Goal: Task Accomplishment & Management: Check status

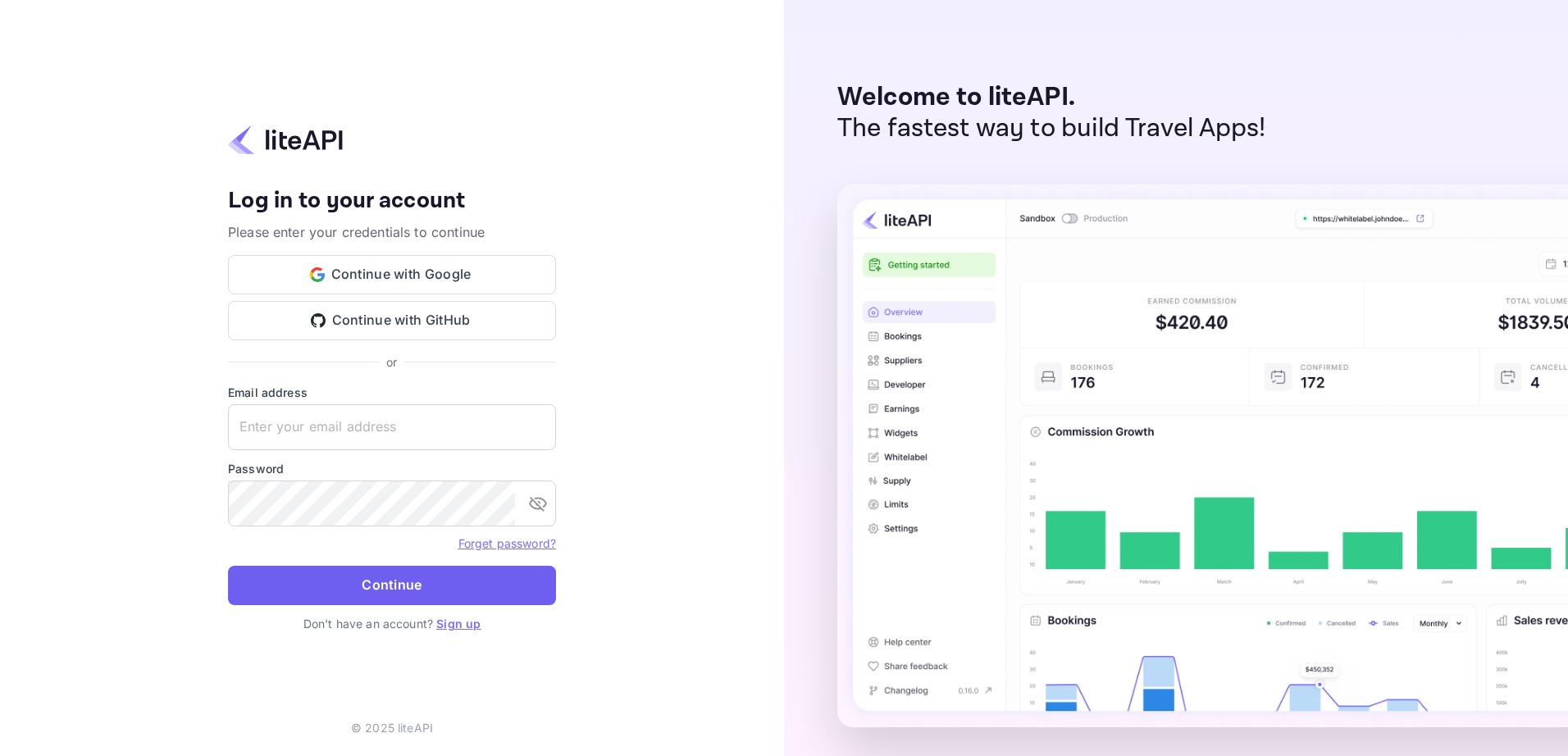
type input "yahav@skygini.com"
click at [419, 583] on button "Continue" at bounding box center [391, 585] width 328 height 39
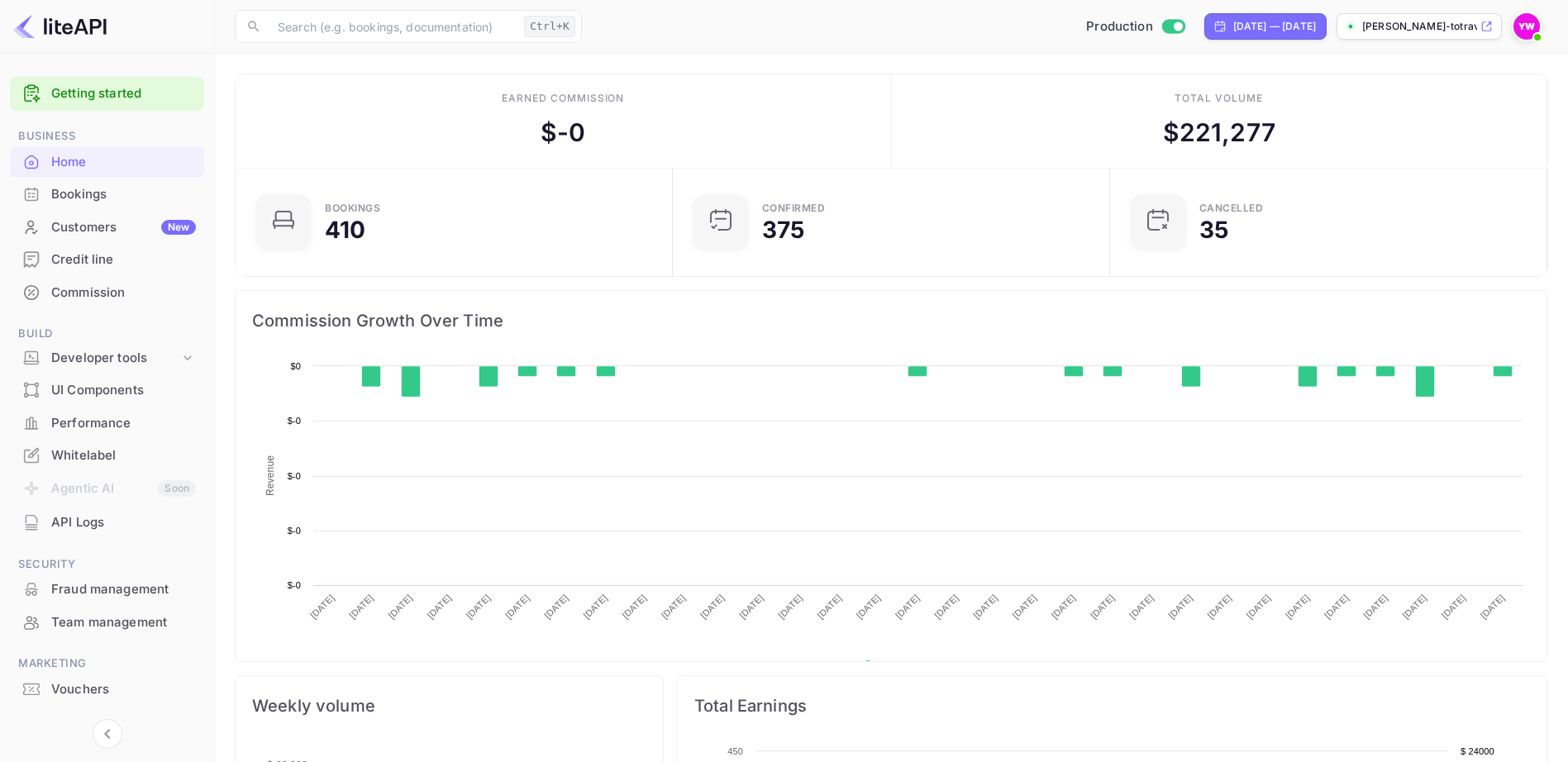
scroll to position [13, 13]
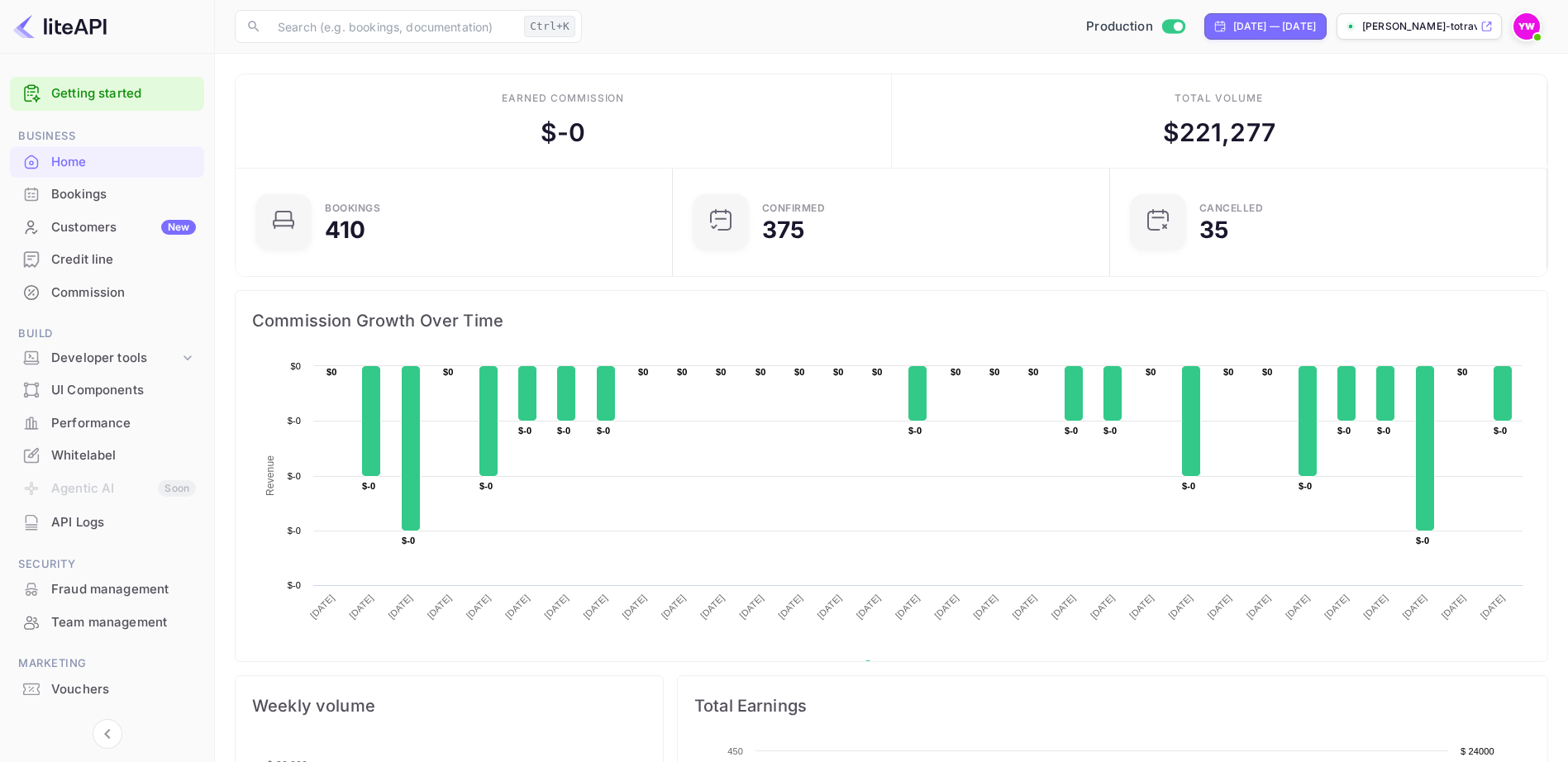
click at [77, 193] on div "Bookings" at bounding box center [123, 194] width 144 height 19
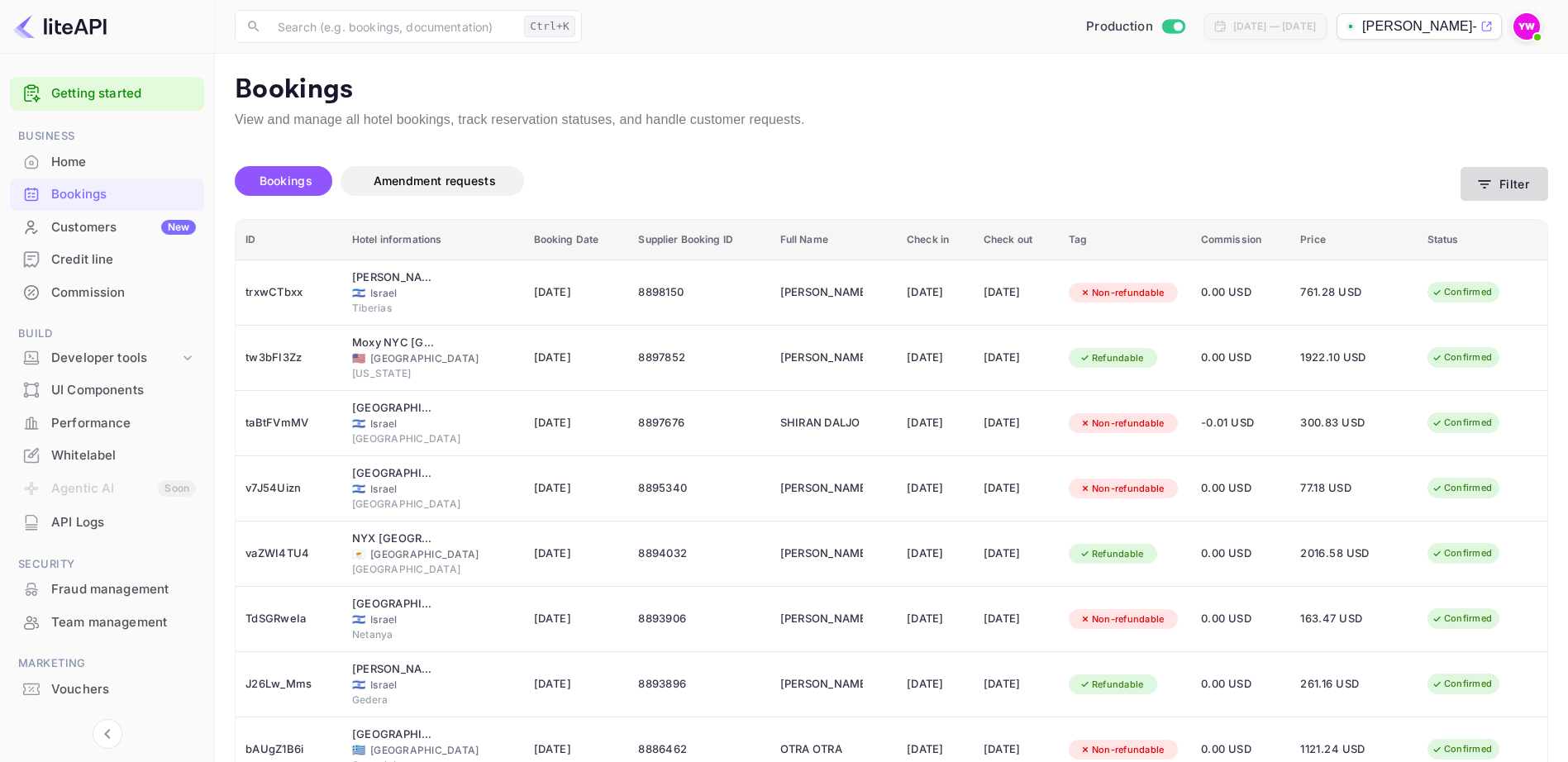
click at [1503, 182] on button "Filter" at bounding box center [1503, 183] width 87 height 34
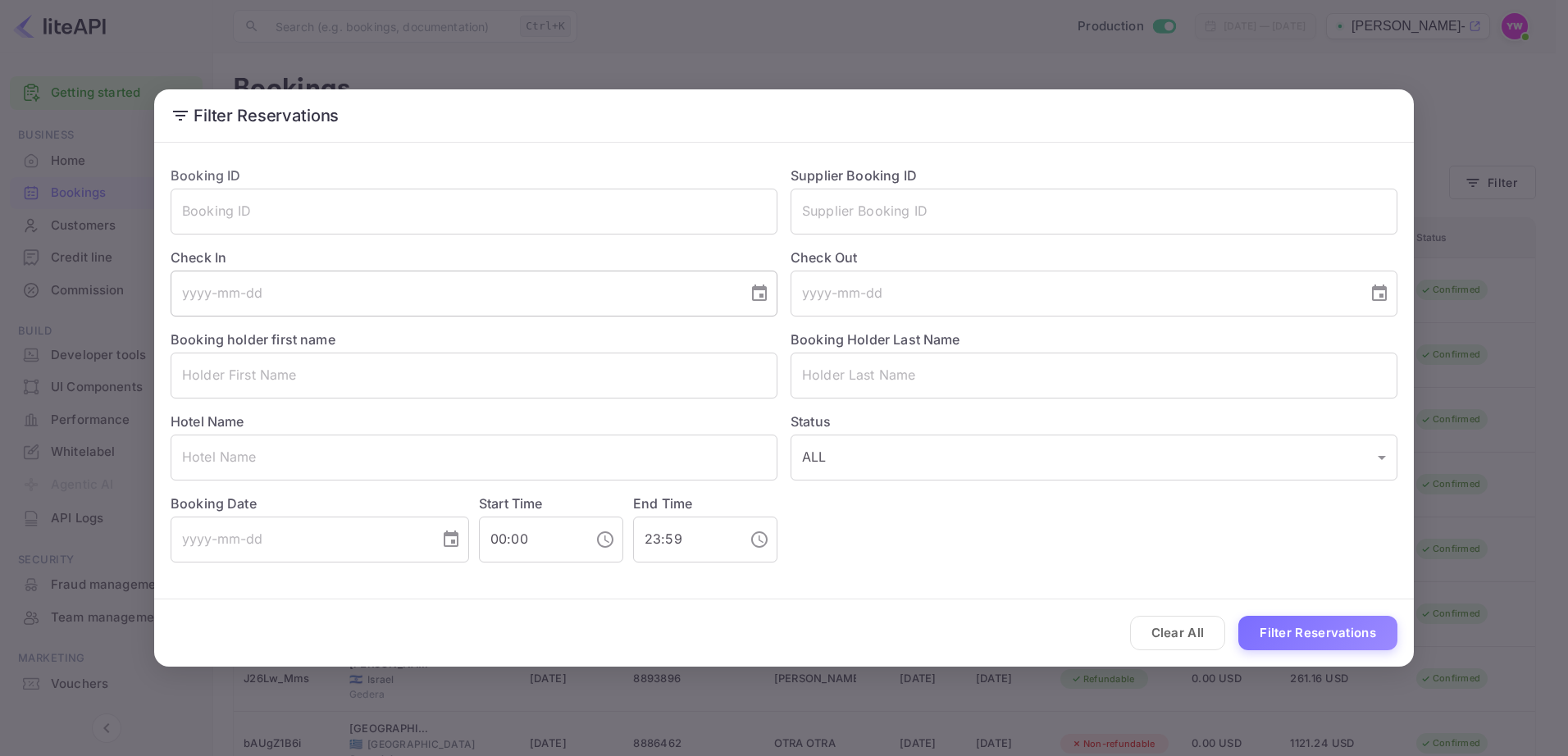
click at [309, 294] on input "tel" at bounding box center [453, 293] width 565 height 46
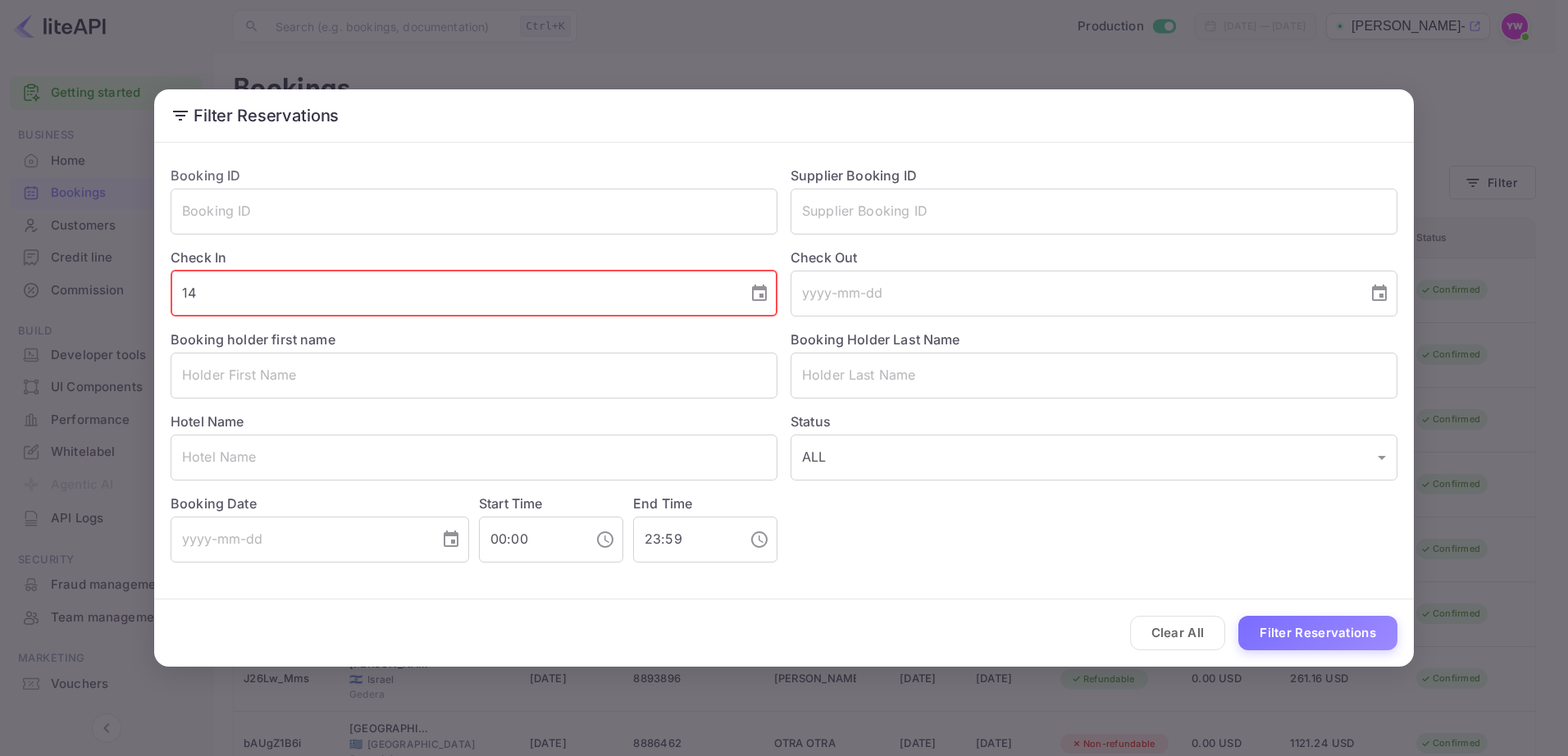
type input "1"
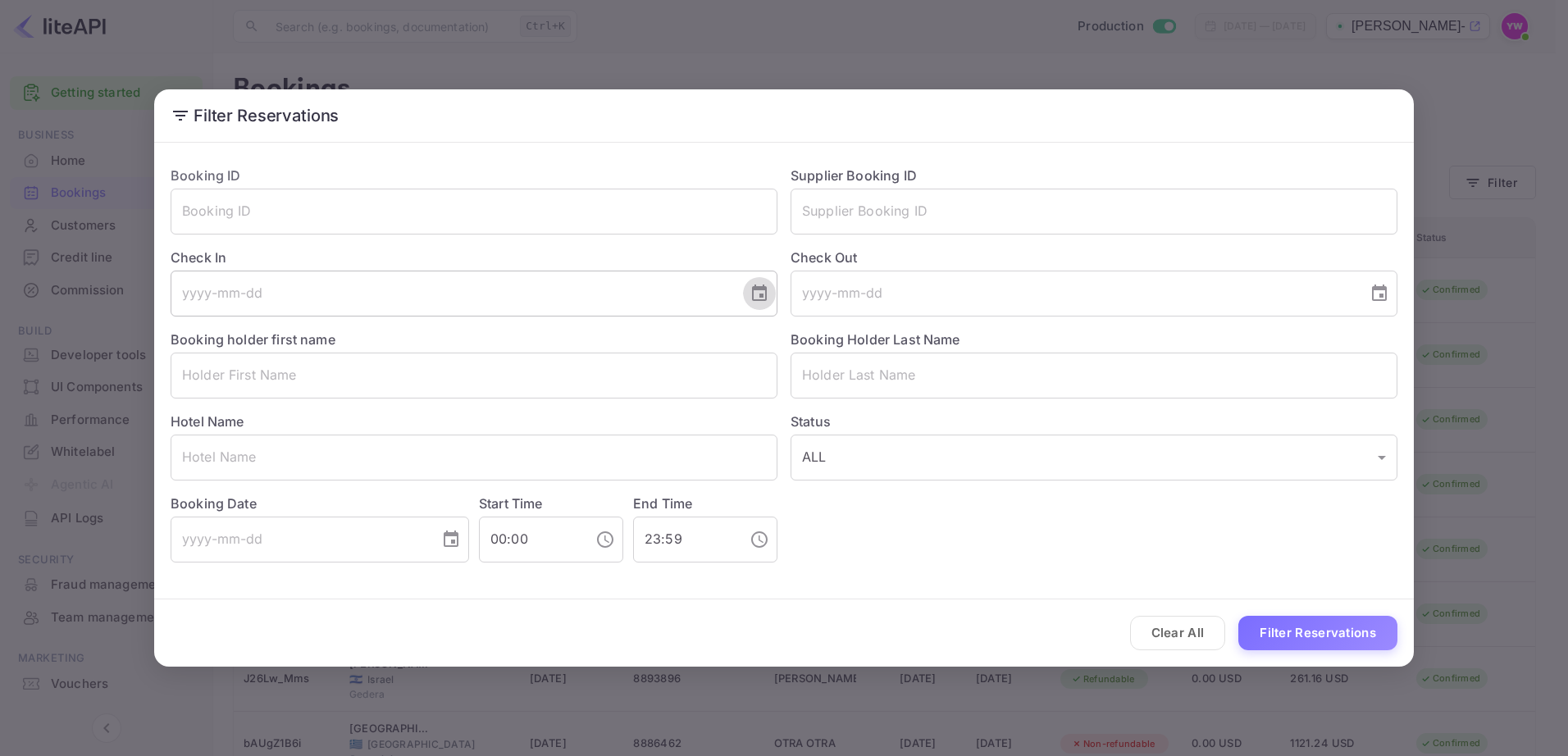
click at [762, 298] on icon "Choose date" at bounding box center [759, 293] width 19 height 19
click at [485, 472] on button "14" at bounding box center [486, 472] width 29 height 29
type input "[DATE]"
click at [1380, 301] on icon "Choose date" at bounding box center [1379, 293] width 19 height 19
click at [1141, 470] on button "15" at bounding box center [1139, 472] width 29 height 29
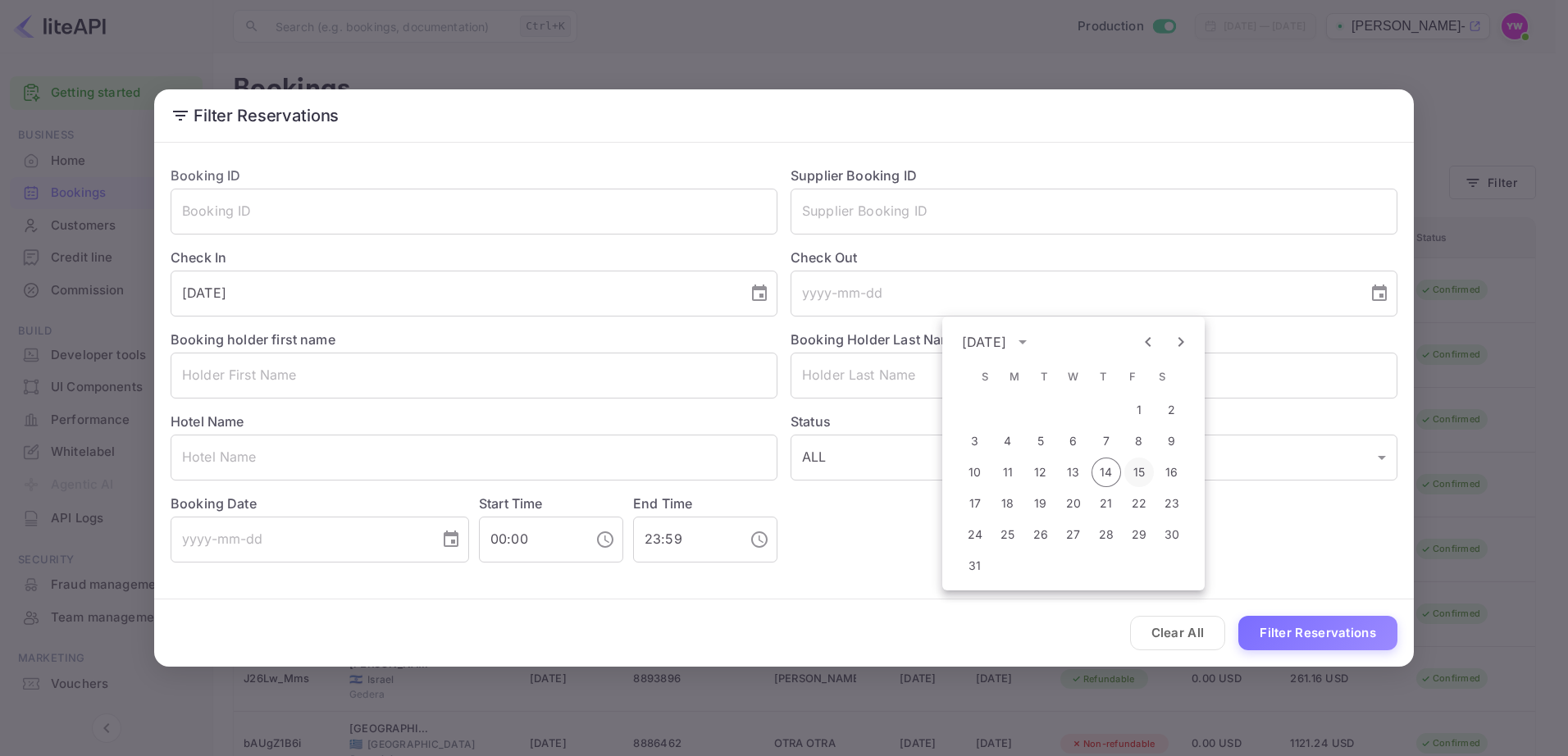
type input "[DATE]"
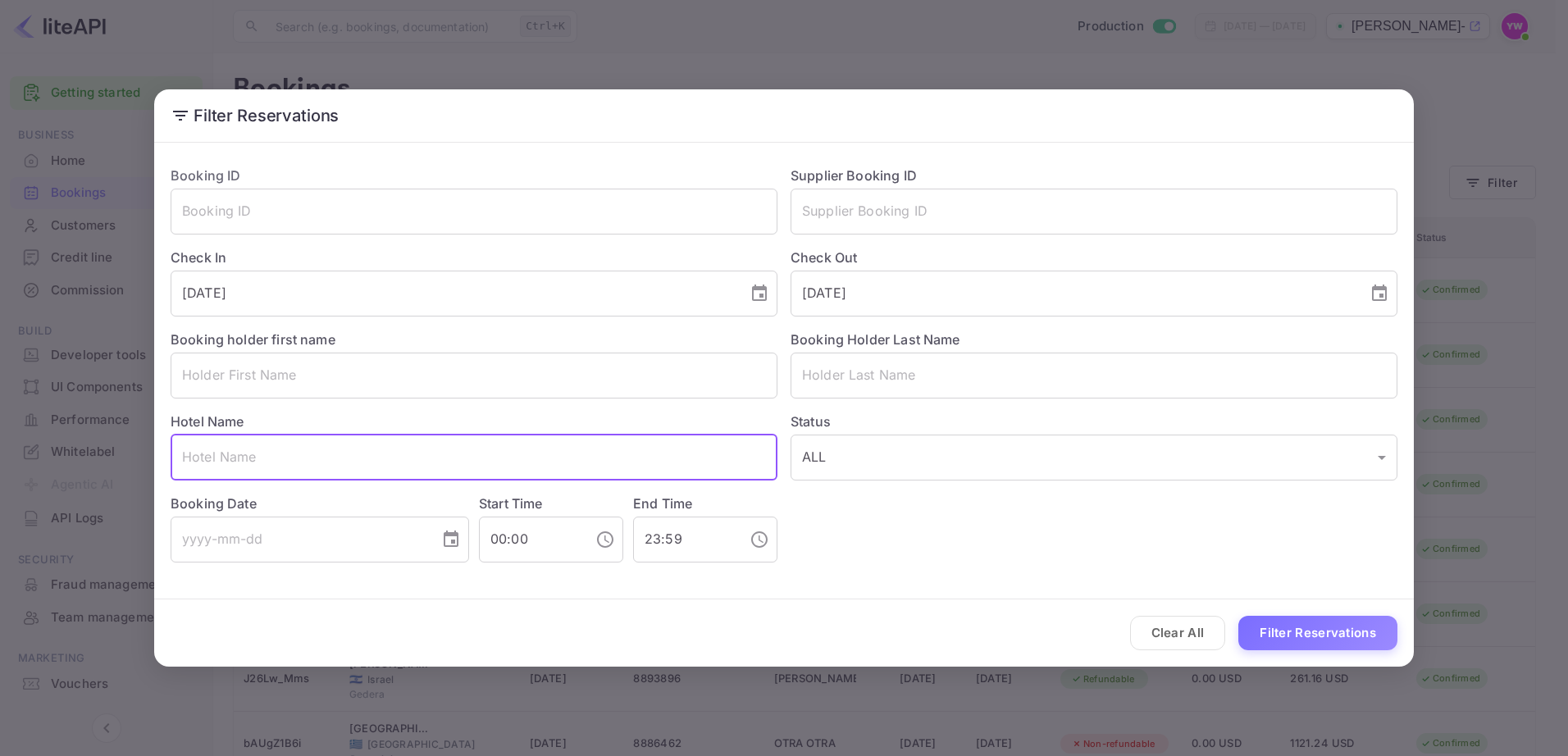
click at [422, 453] on input "text" at bounding box center [473, 456] width 606 height 46
paste input "Gite du Survenant [GEOGRAPHIC_DATA]"
type input "Gite du Survenant [GEOGRAPHIC_DATA]"
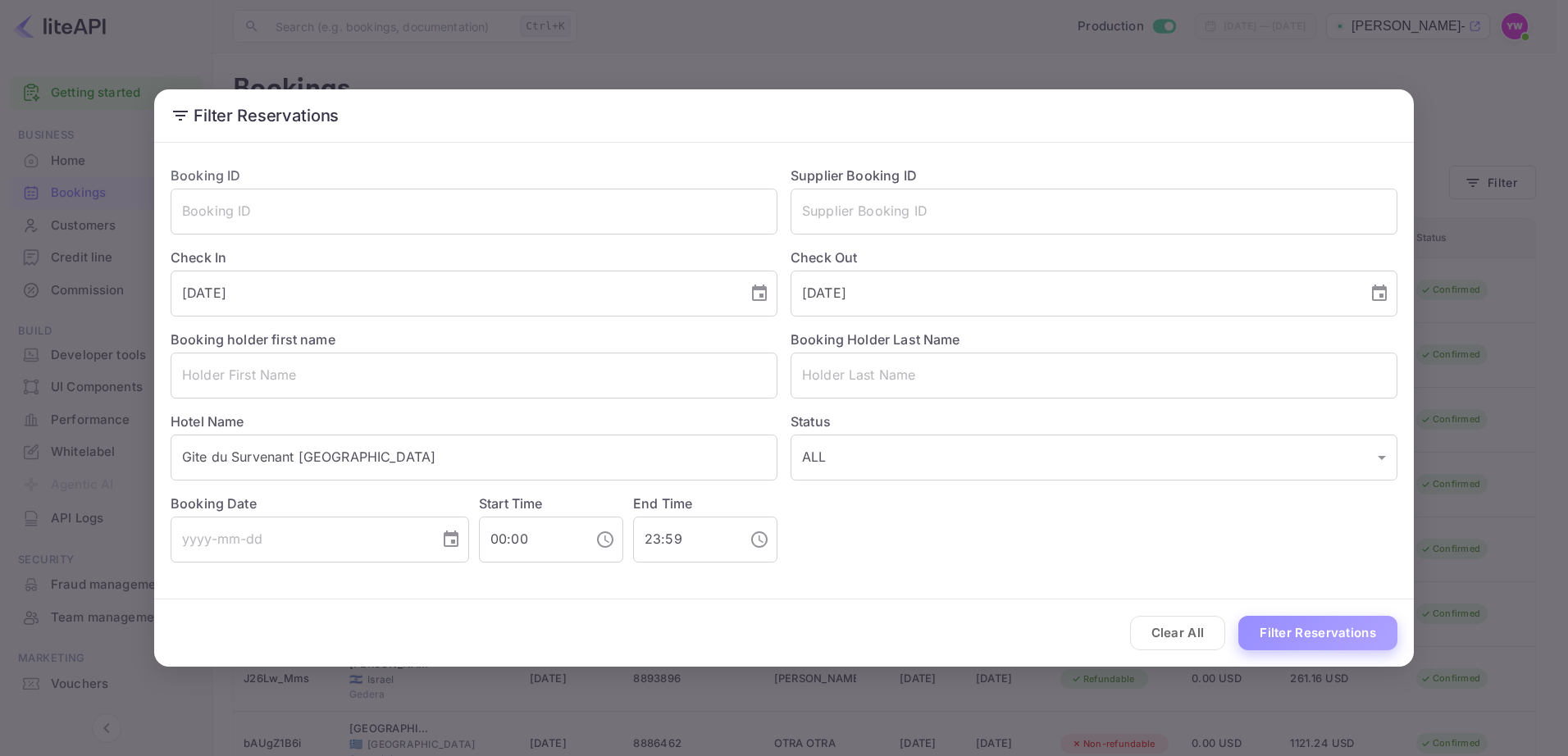
click at [1282, 629] on button "Filter Reservations" at bounding box center [1317, 633] width 159 height 35
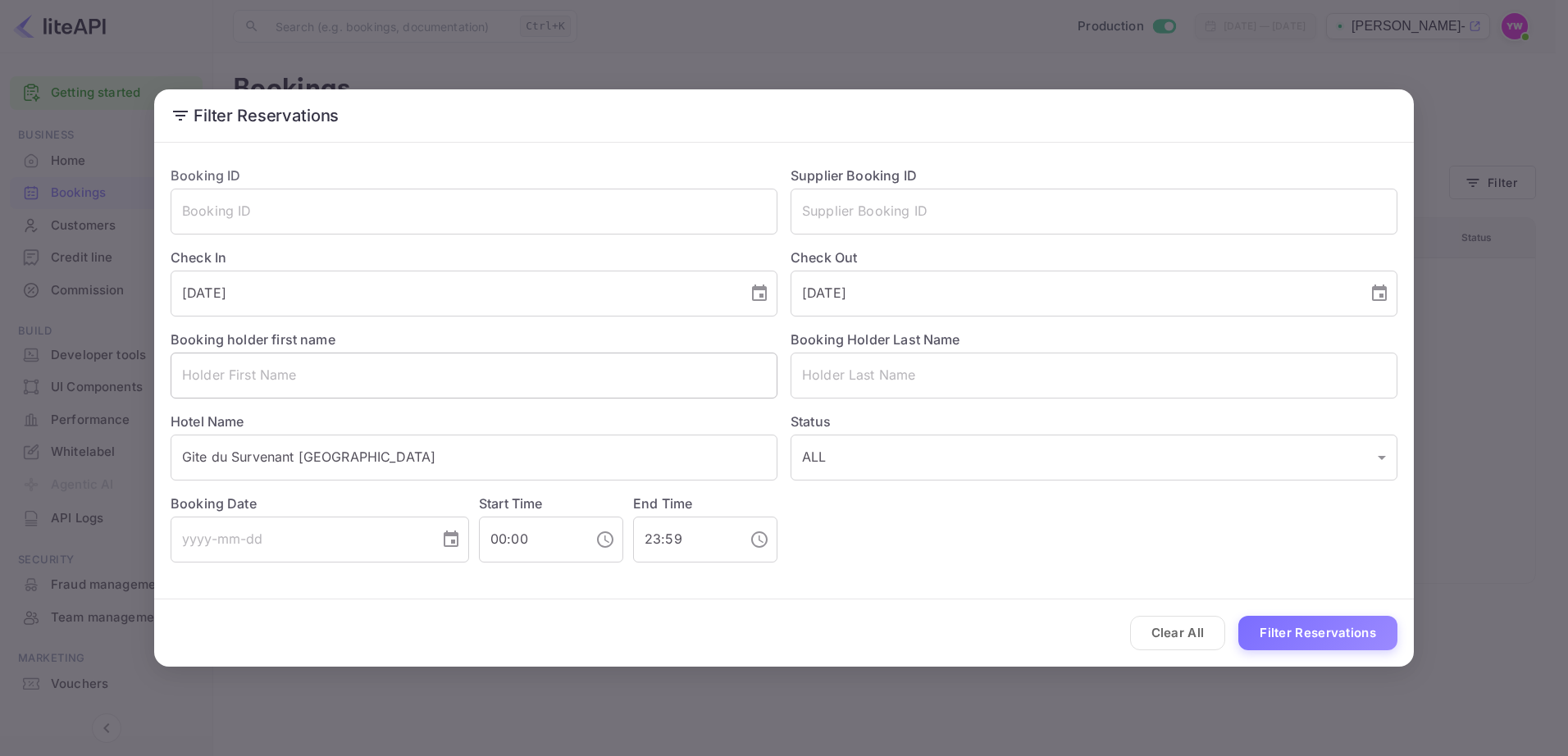
click at [390, 367] on input "text" at bounding box center [473, 375] width 606 height 46
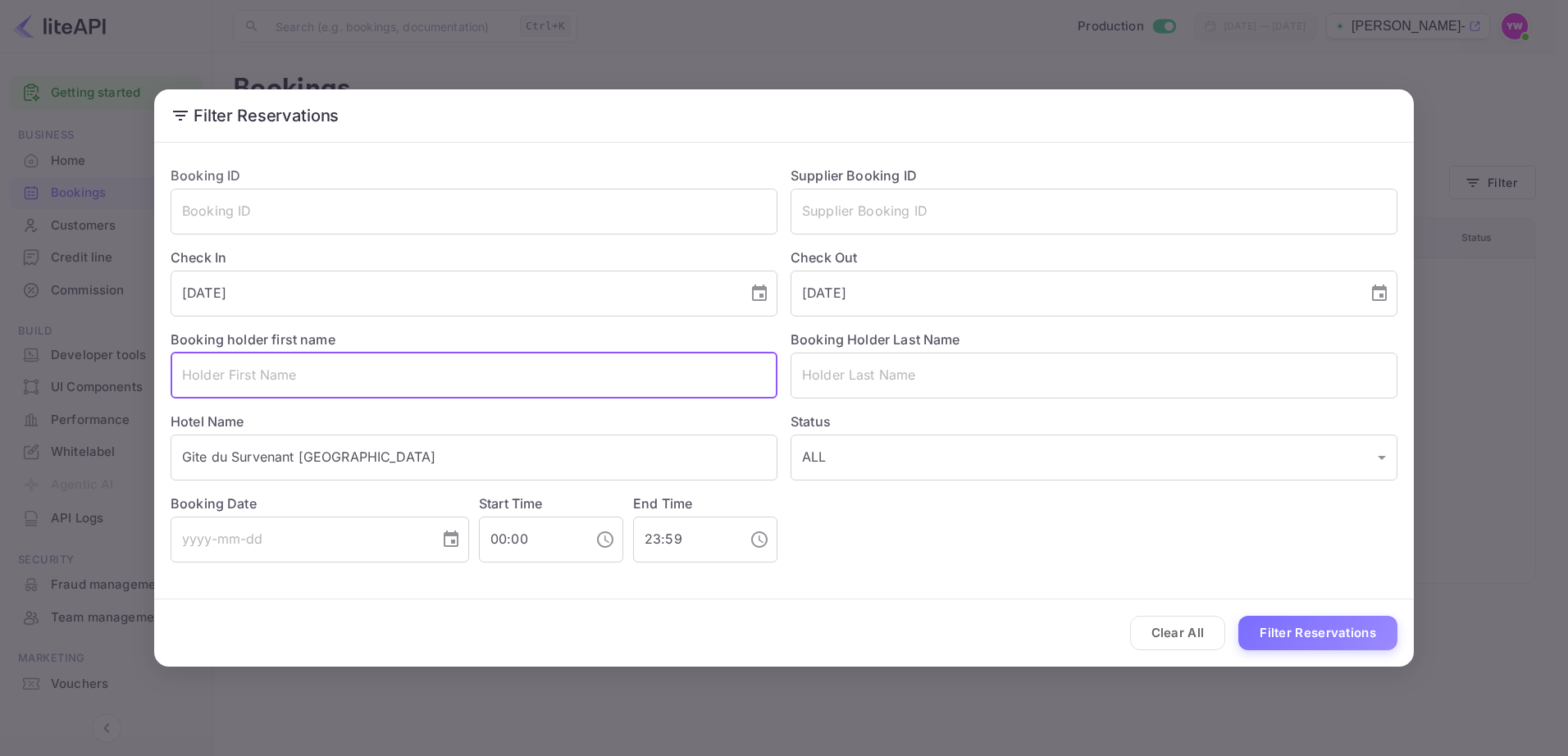
paste input "[PERSON_NAME]"
type input "[PERSON_NAME]"
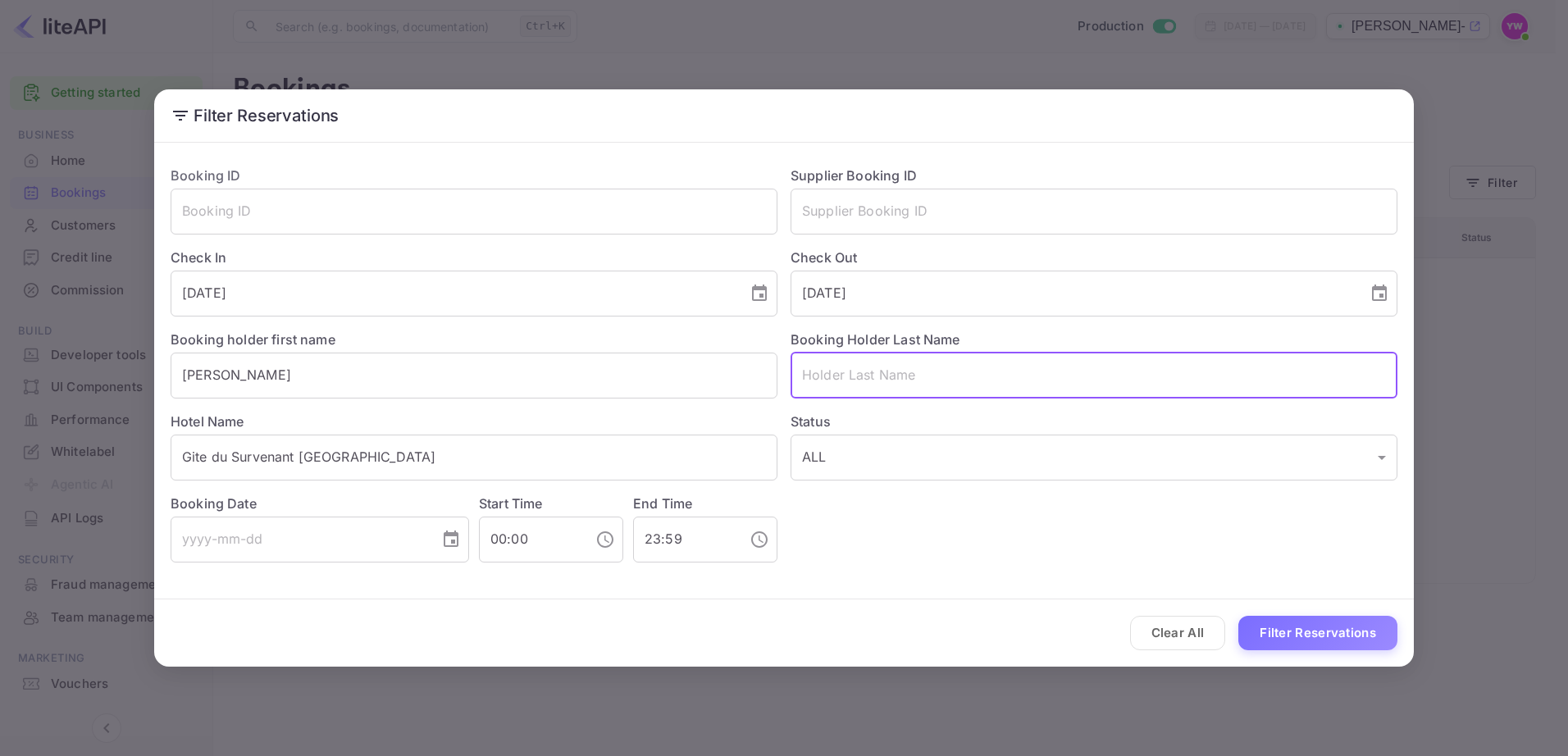
click at [864, 387] on input "text" at bounding box center [1093, 375] width 606 height 46
paste input "[PERSON_NAME]"
type input "[PERSON_NAME]"
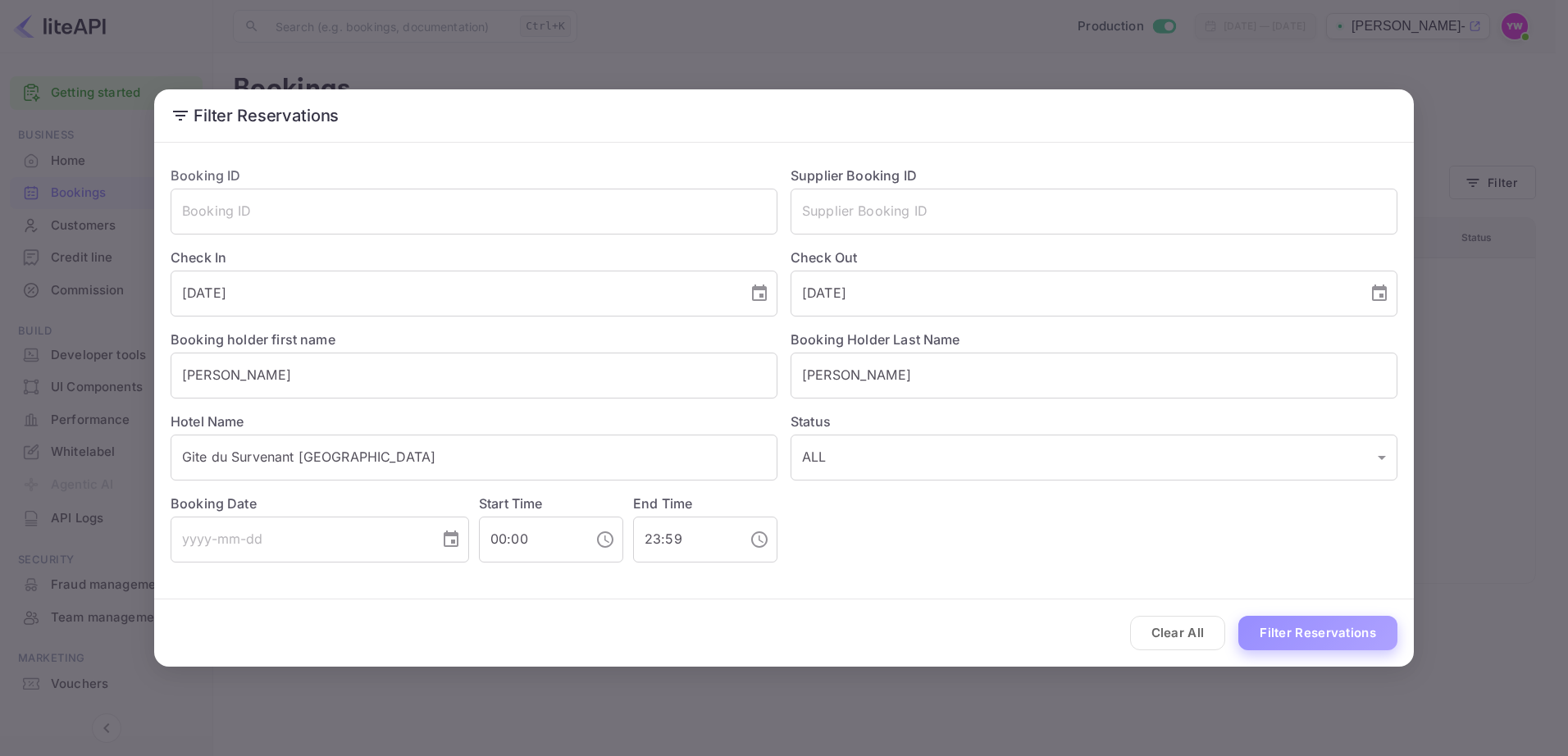
click at [1289, 624] on button "Filter Reservations" at bounding box center [1317, 633] width 159 height 35
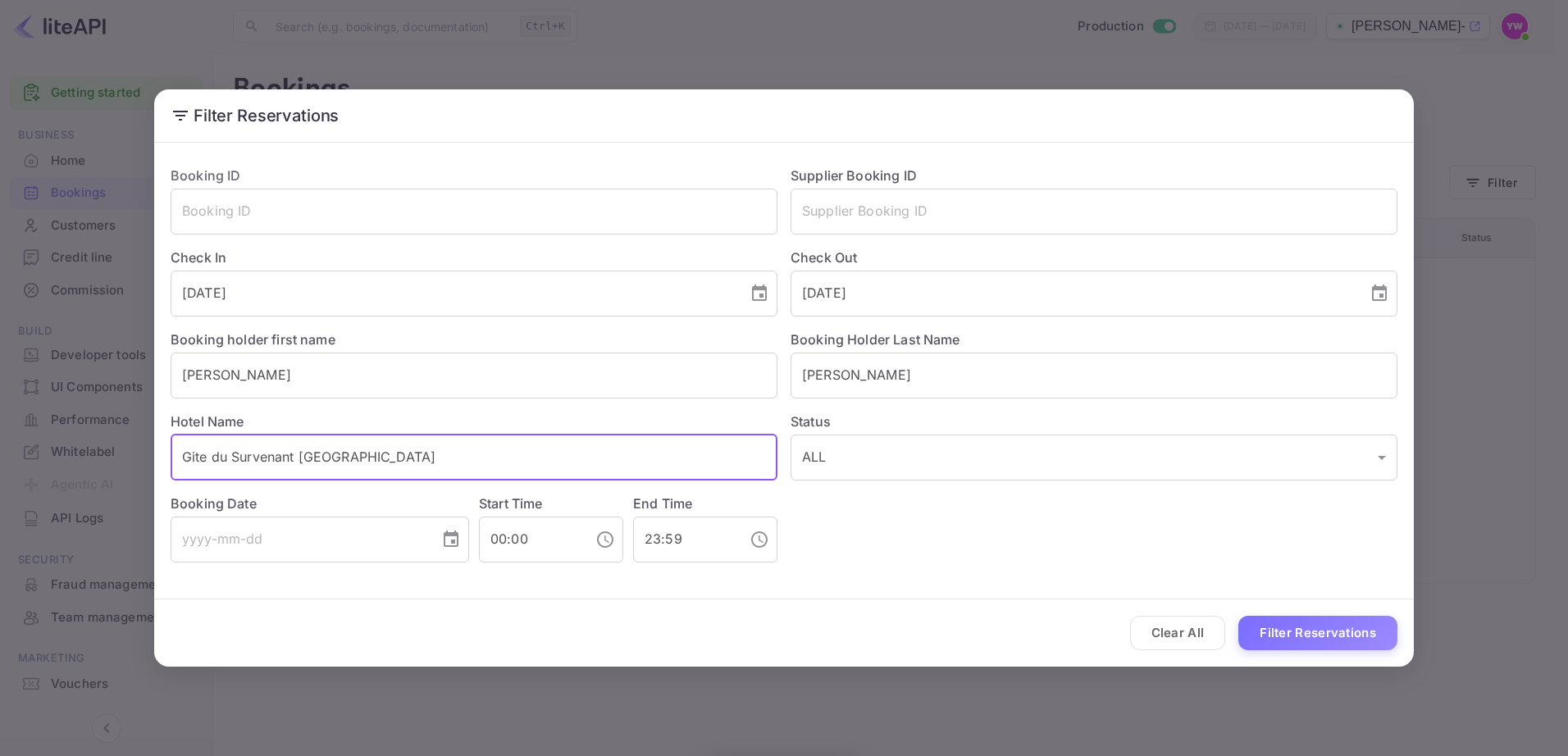
drag, startPoint x: 393, startPoint y: 462, endPoint x: 77, endPoint y: 460, distance: 316.0
click at [77, 460] on div "Filter Reservations Booking ID ​ Supplier Booking ID ​ Check In [DATE] ​ Check …" at bounding box center [784, 378] width 1568 height 756
click at [1334, 636] on button "Filter Reservations" at bounding box center [1317, 633] width 159 height 35
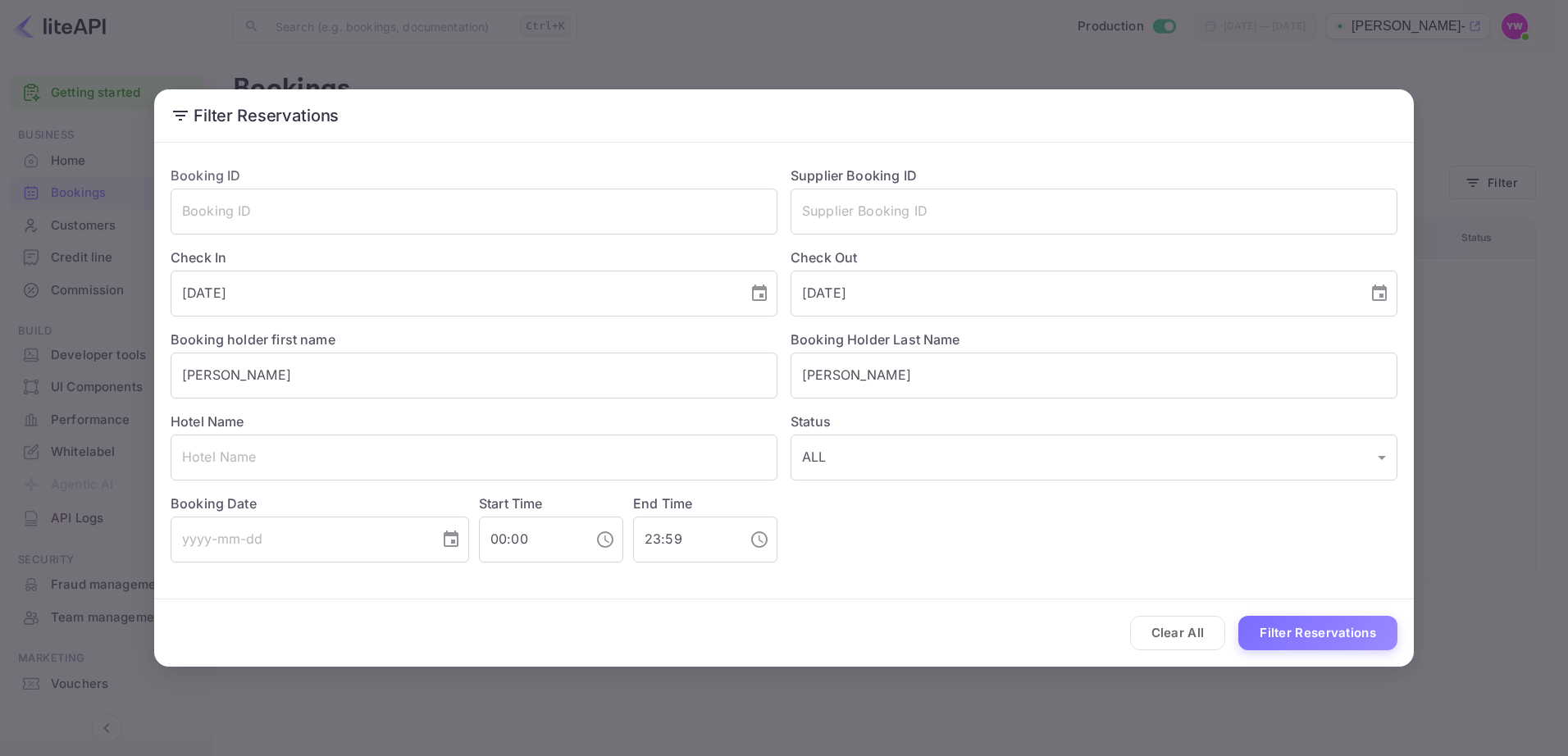
click at [772, 719] on div "Filter Reservations Booking ID ​ Supplier Booking ID ​ Check In [DATE] ​ Check …" at bounding box center [784, 378] width 1568 height 756
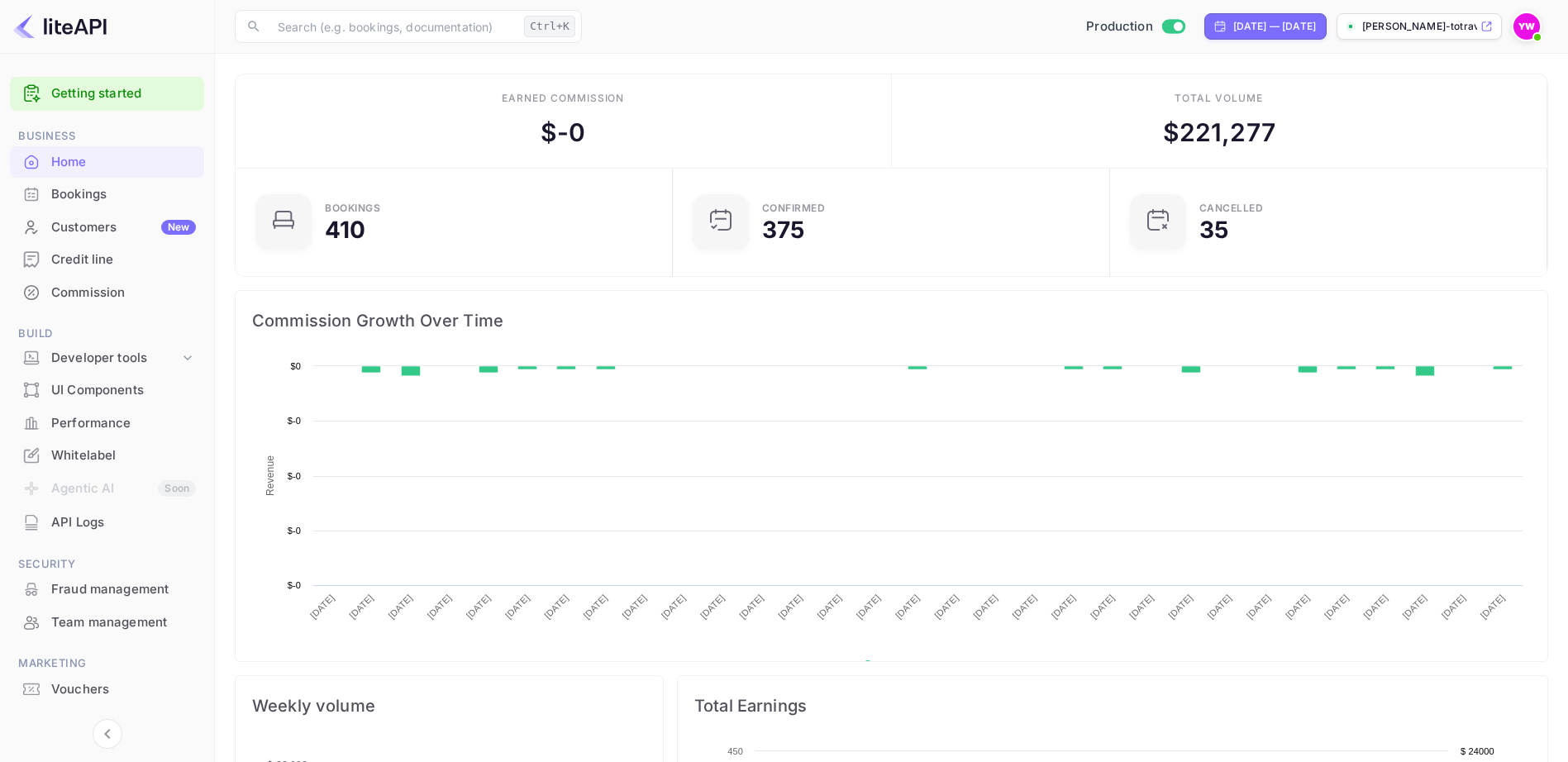
scroll to position [256, 415]
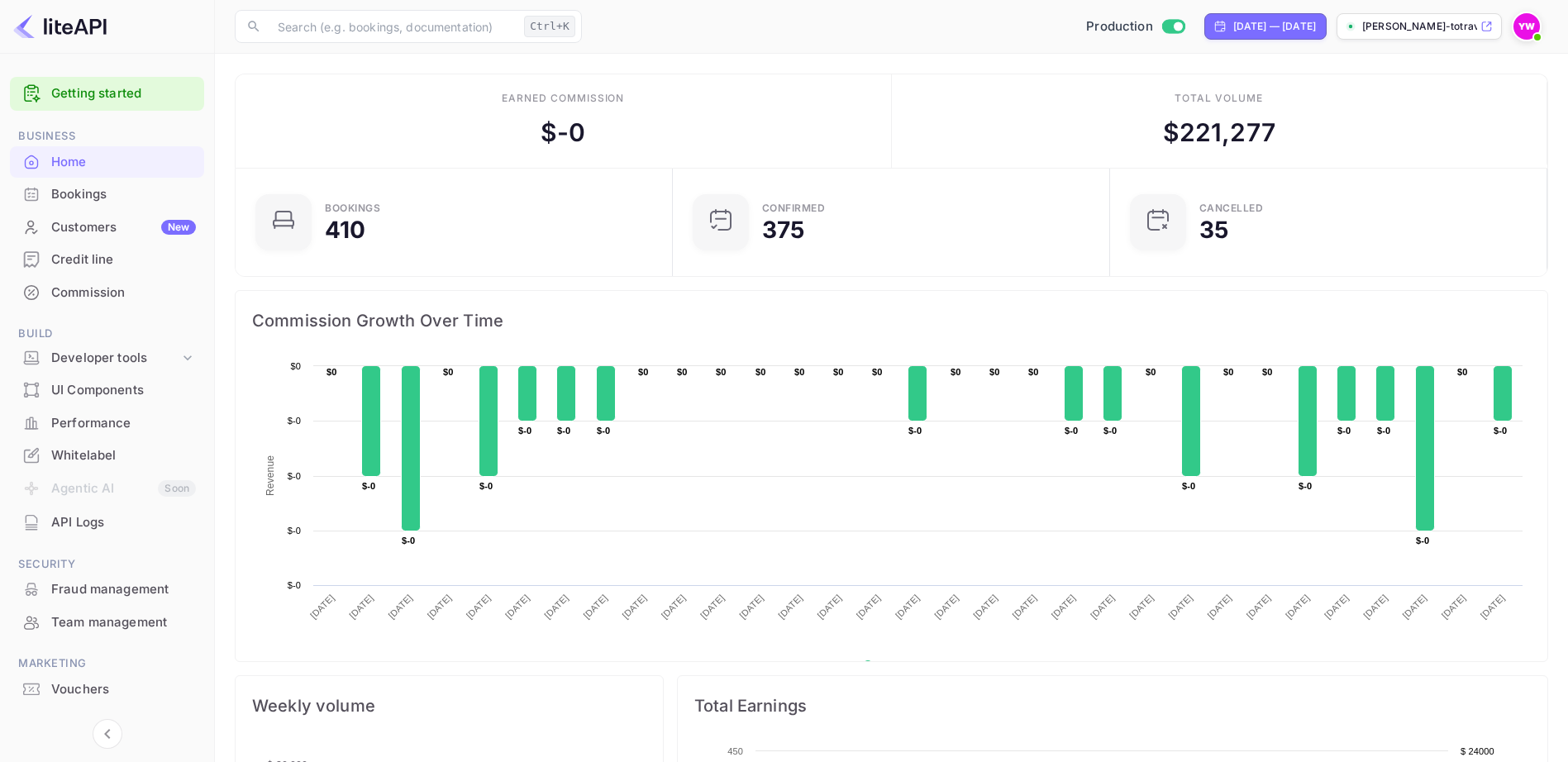
click at [102, 202] on div "Bookings" at bounding box center [123, 194] width 144 height 19
